Goal: Use online tool/utility: Utilize a website feature to perform a specific function

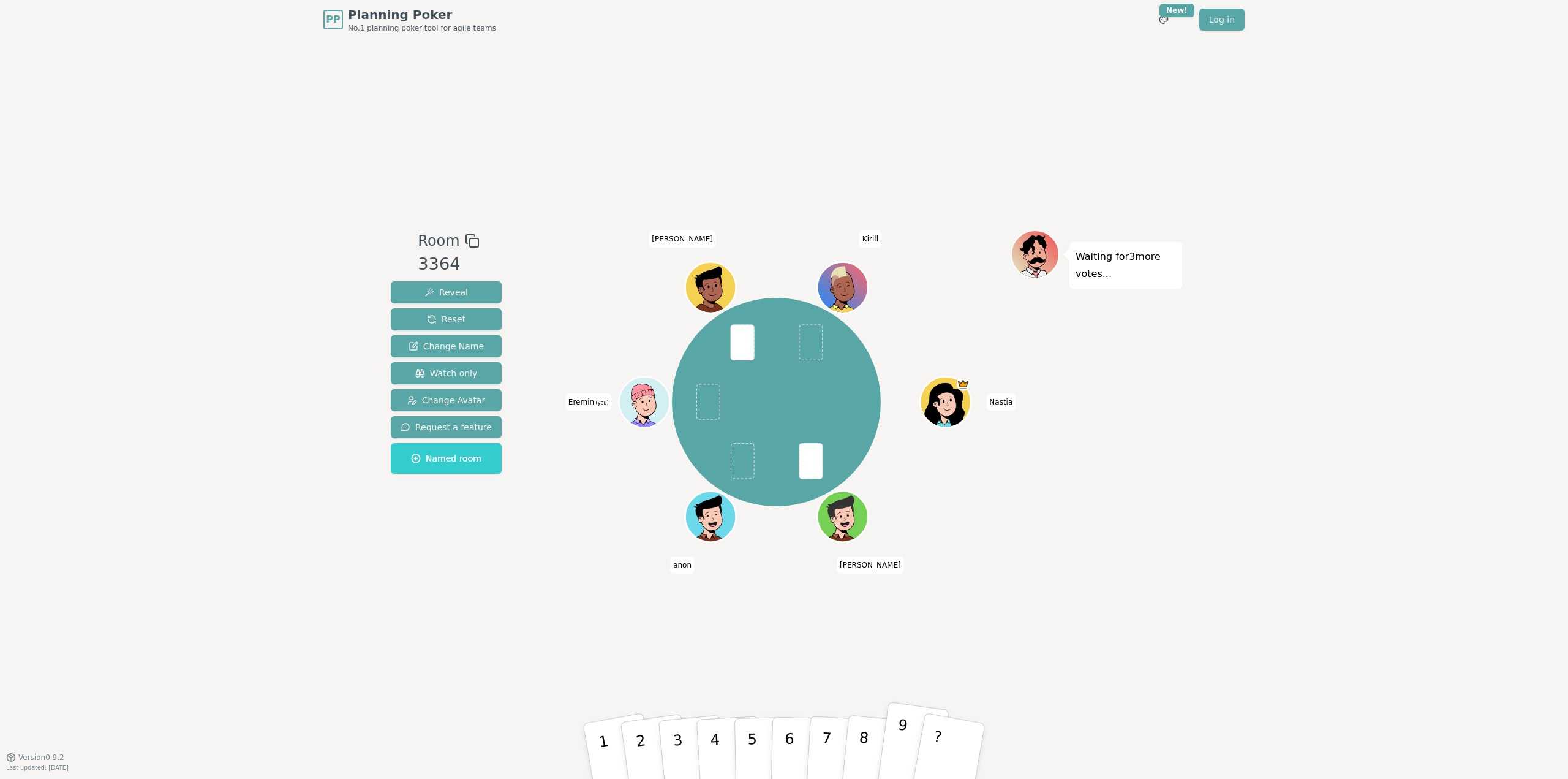
click at [889, 735] on button "9" at bounding box center [912, 751] width 73 height 99
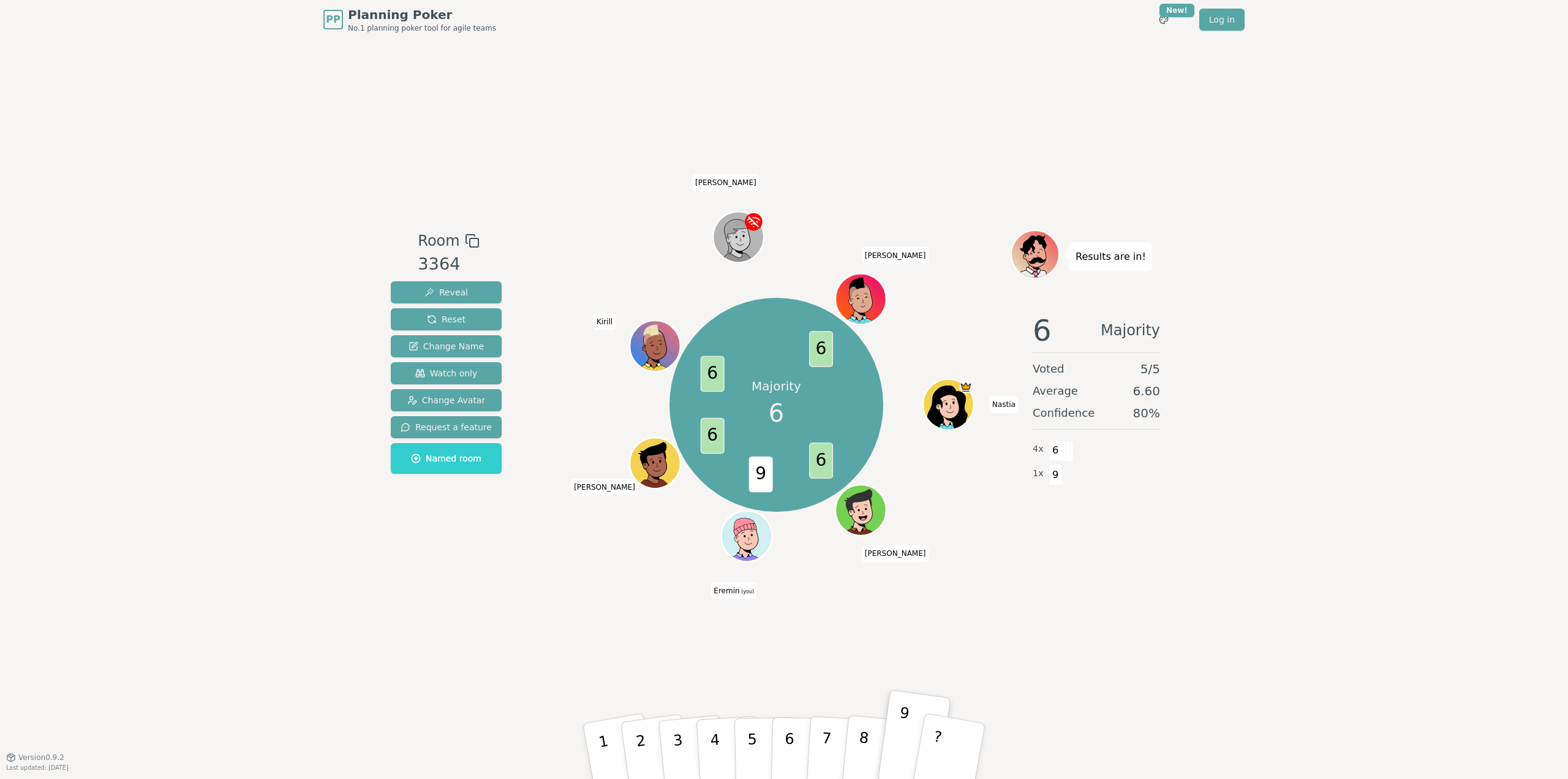
click at [997, 644] on div "Room 3364 Reveal Reset Change Name Watch only Change Avatar Request a feature N…" at bounding box center [783, 397] width 796 height 718
click at [1193, 559] on div "PP Planning Poker No.1 planning poker tool for agile teams Toggle theme New! Lo…" at bounding box center [784, 389] width 1568 height 779
click at [796, 752] on button "6" at bounding box center [802, 751] width 63 height 93
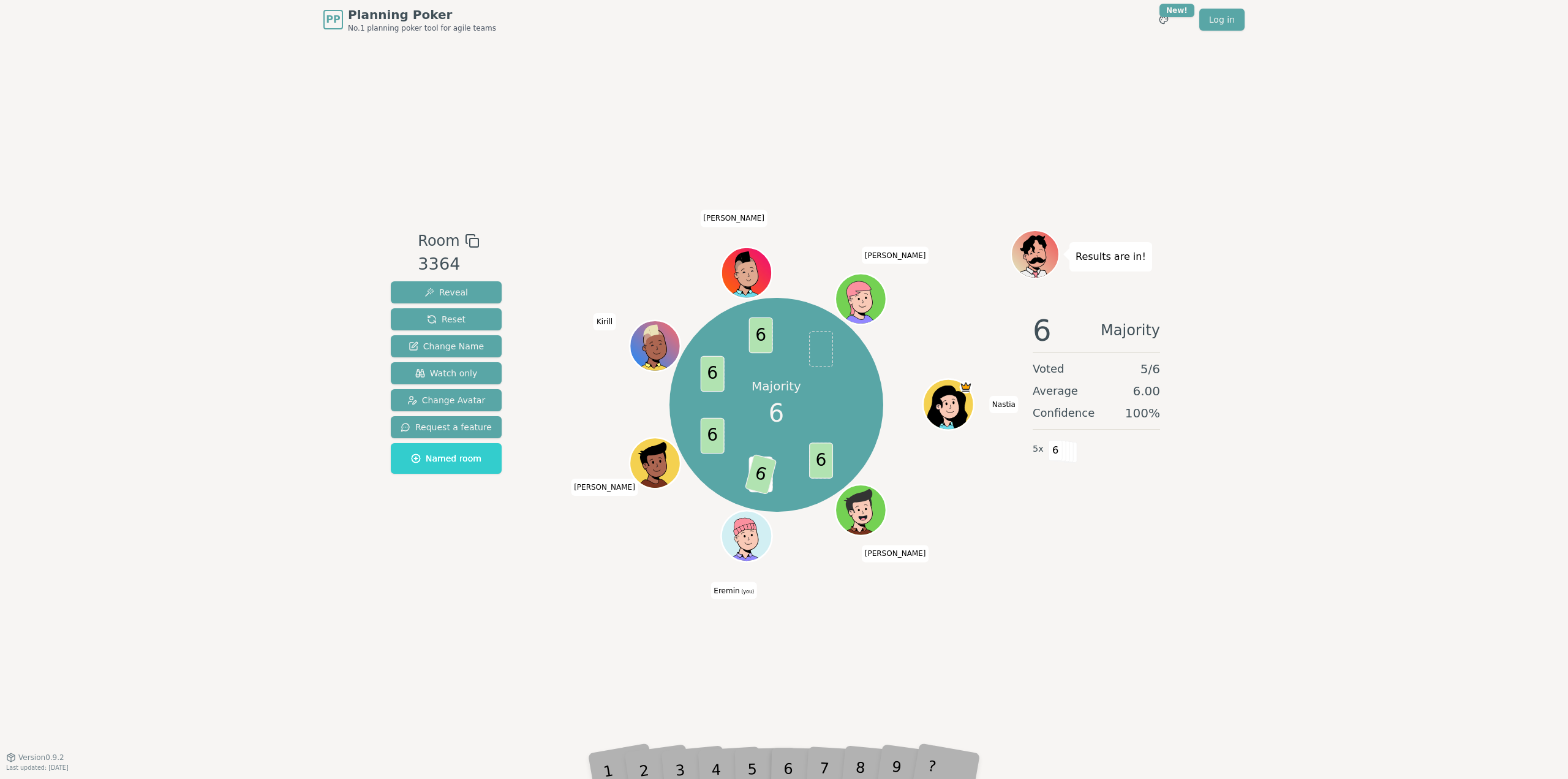
click at [927, 614] on div "Room 3364 Reveal Reset Change Name Watch only Change Avatar Request a feature N…" at bounding box center [783, 397] width 796 height 718
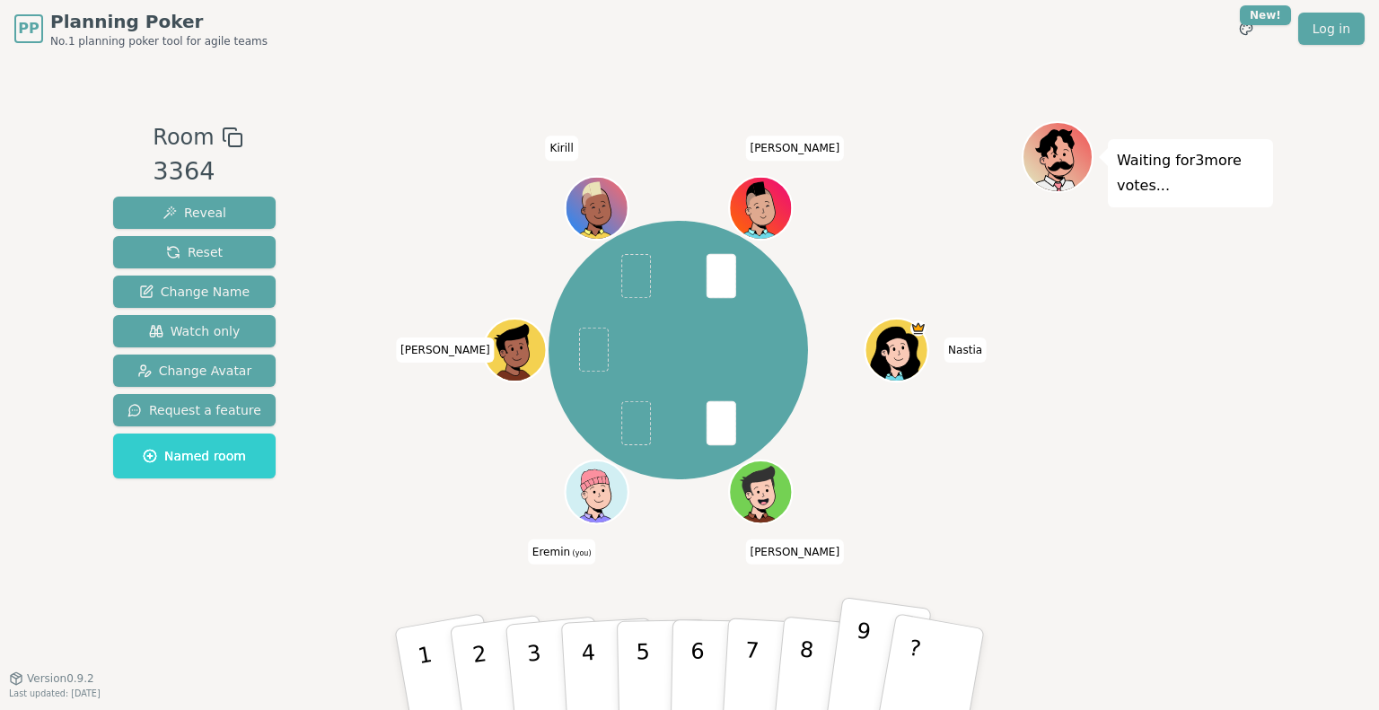
click at [864, 656] on button "9" at bounding box center [877, 669] width 107 height 145
click at [706, 649] on button "6" at bounding box center [716, 669] width 92 height 136
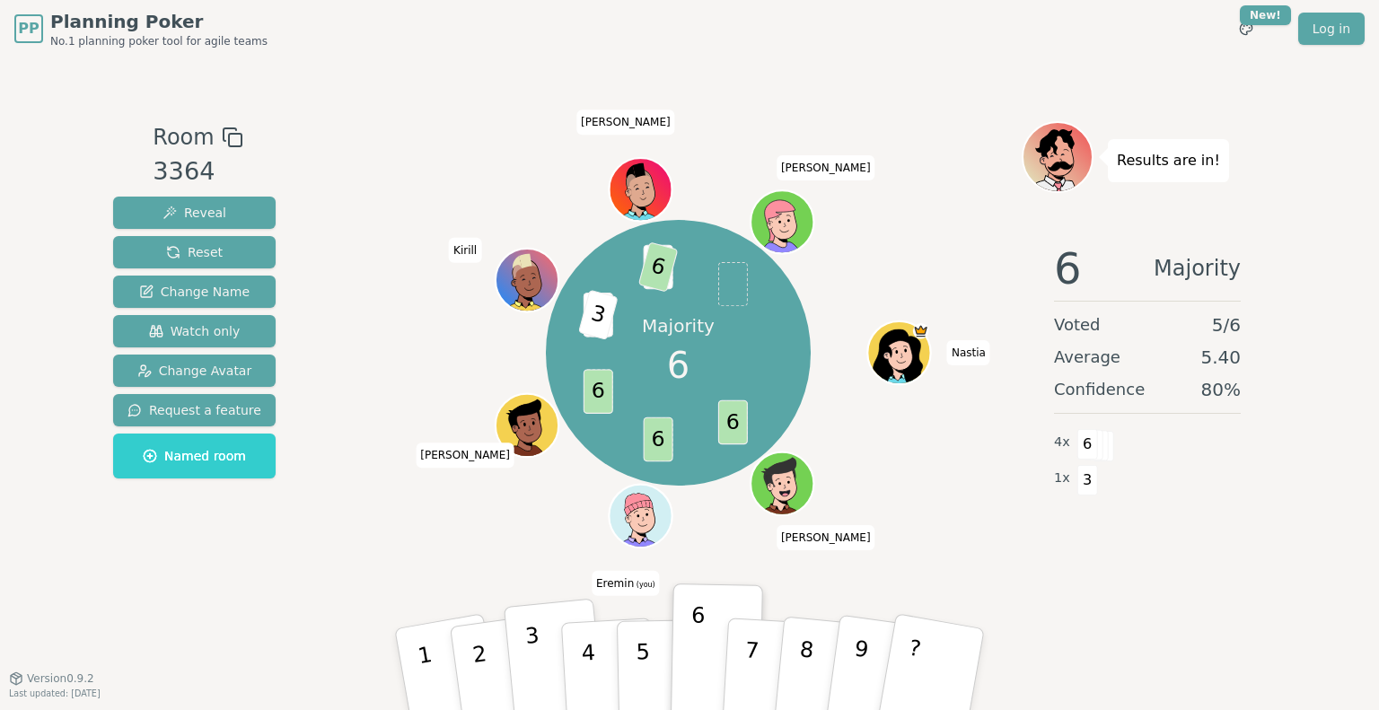
click at [549, 643] on button "3" at bounding box center [555, 670] width 102 height 143
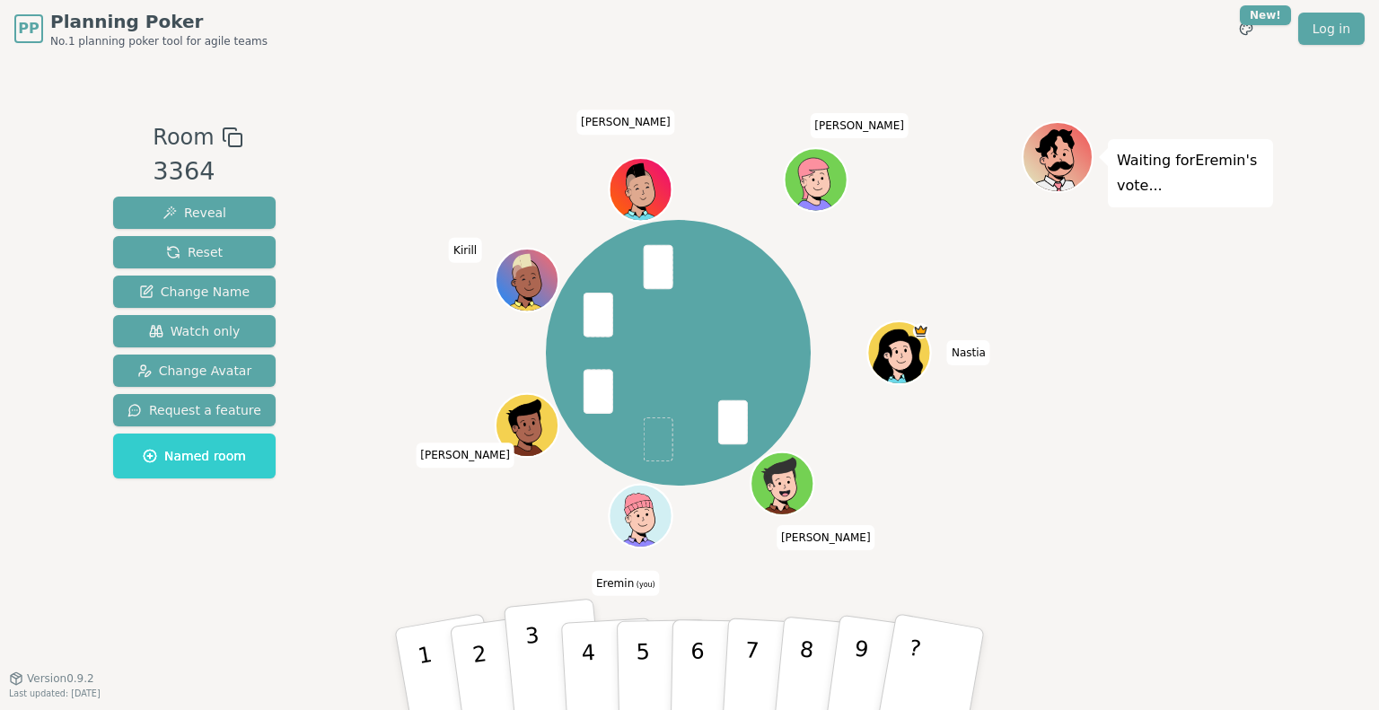
click at [532, 638] on p "3" at bounding box center [535, 672] width 23 height 98
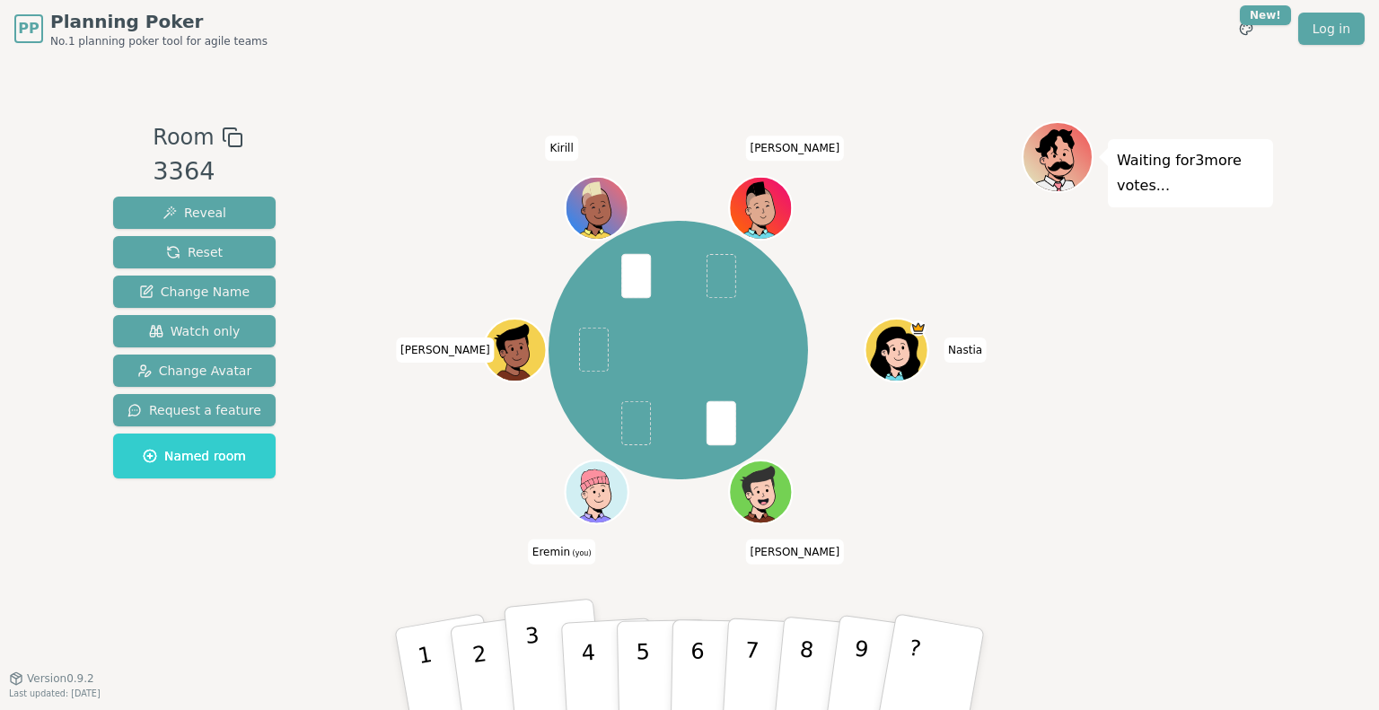
click at [541, 630] on button "3" at bounding box center [555, 670] width 102 height 143
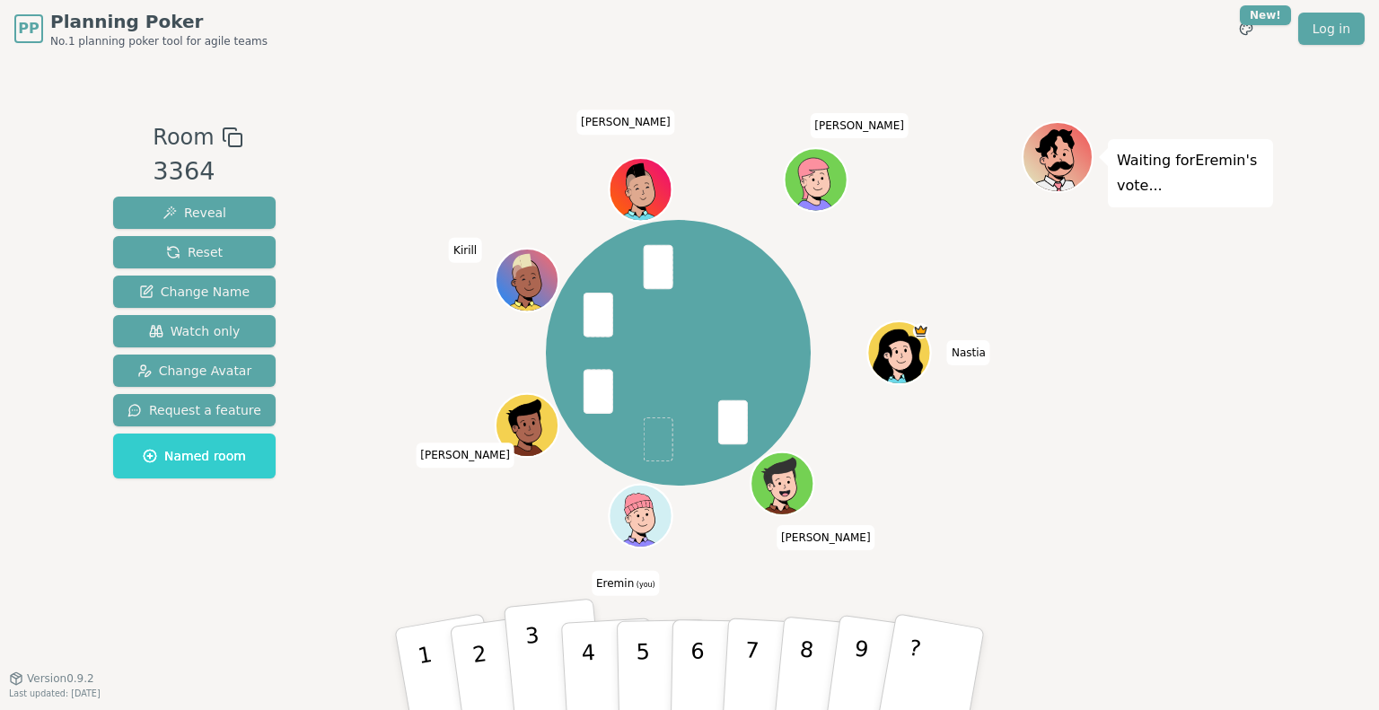
click at [546, 658] on button "3" at bounding box center [555, 670] width 102 height 143
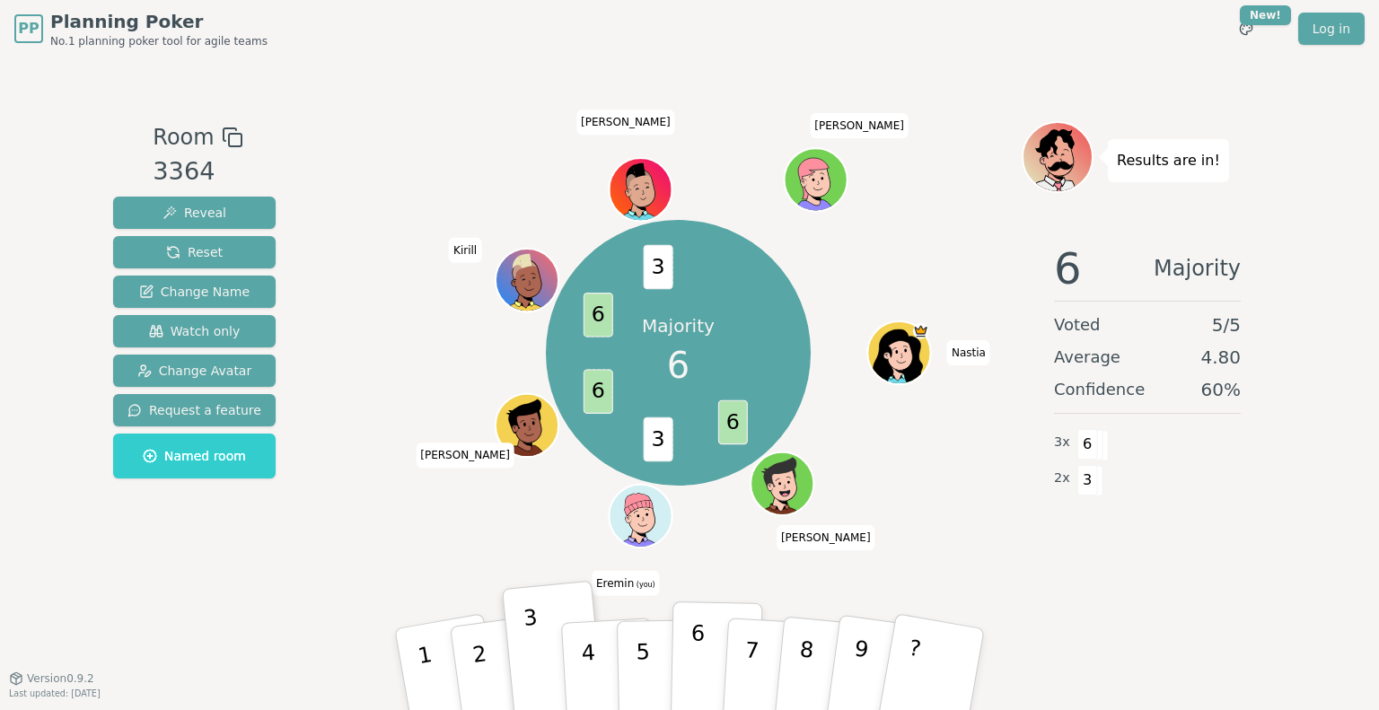
click at [707, 653] on button "6" at bounding box center [716, 669] width 92 height 136
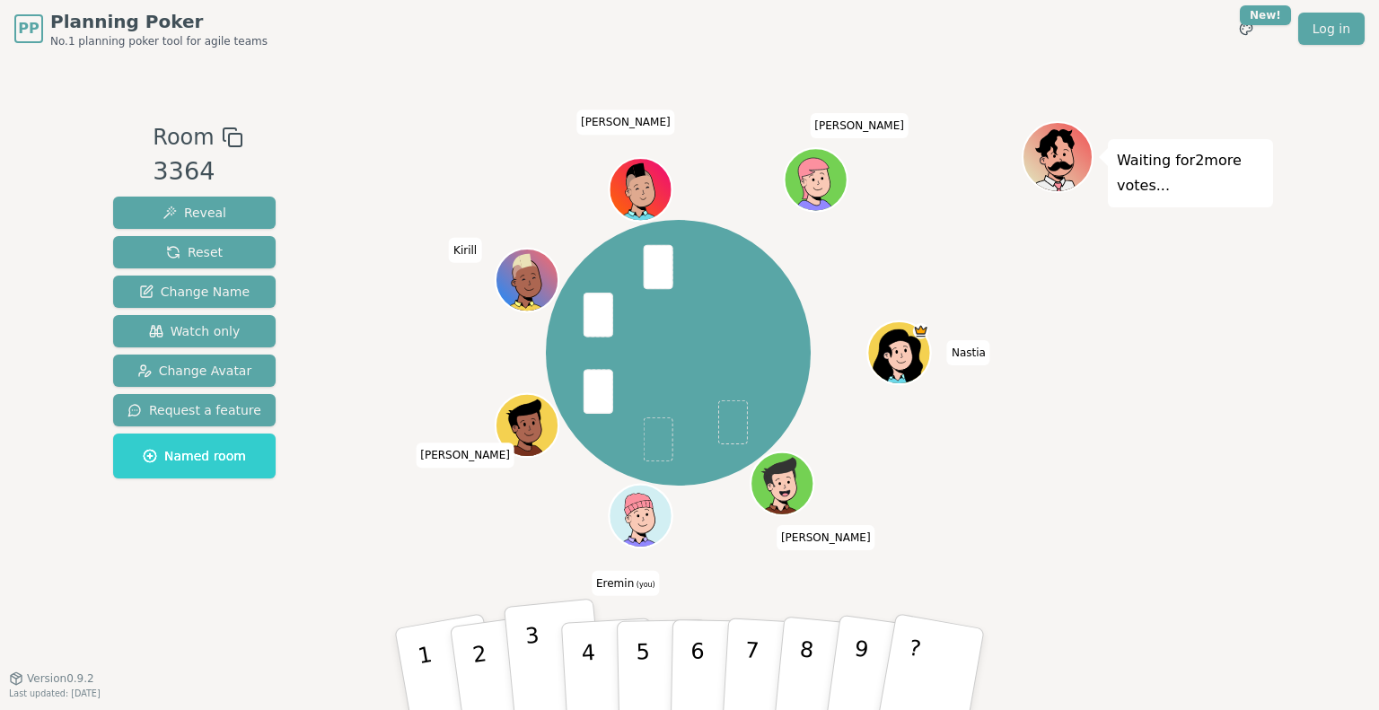
click at [524, 661] on button "3" at bounding box center [555, 670] width 102 height 143
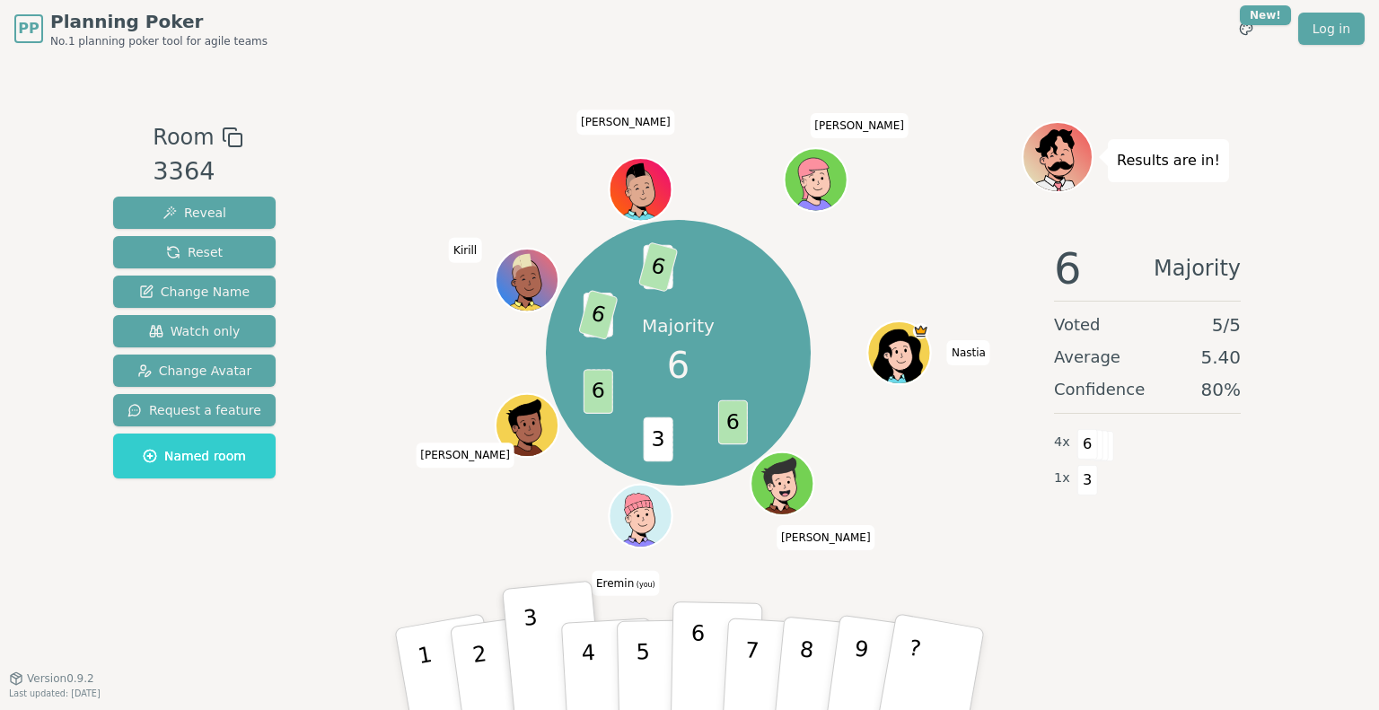
click at [714, 649] on button "6" at bounding box center [716, 669] width 92 height 136
